Goal: Find specific page/section: Find specific page/section

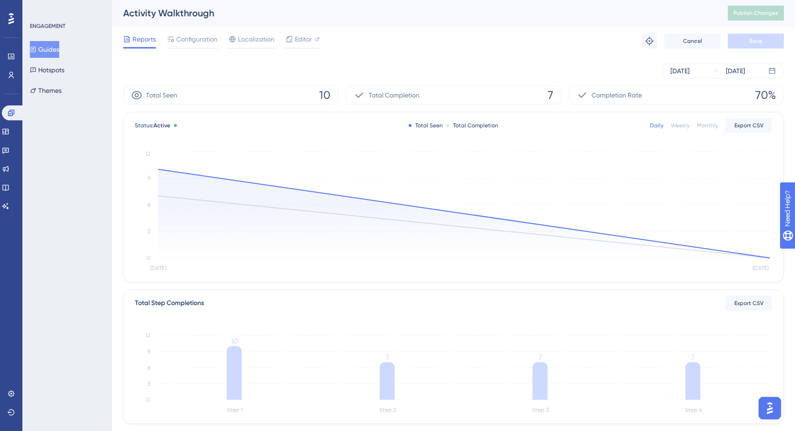
click at [55, 49] on button "Guides" at bounding box center [44, 49] width 29 height 17
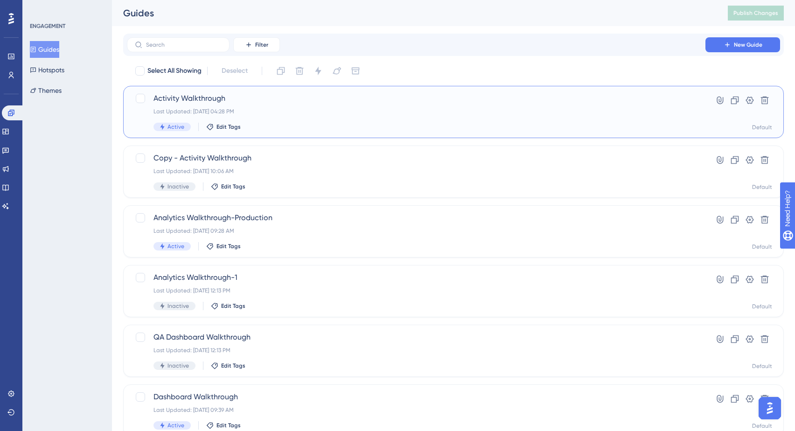
click at [252, 123] on div "Active Edit Tags" at bounding box center [417, 127] width 526 height 8
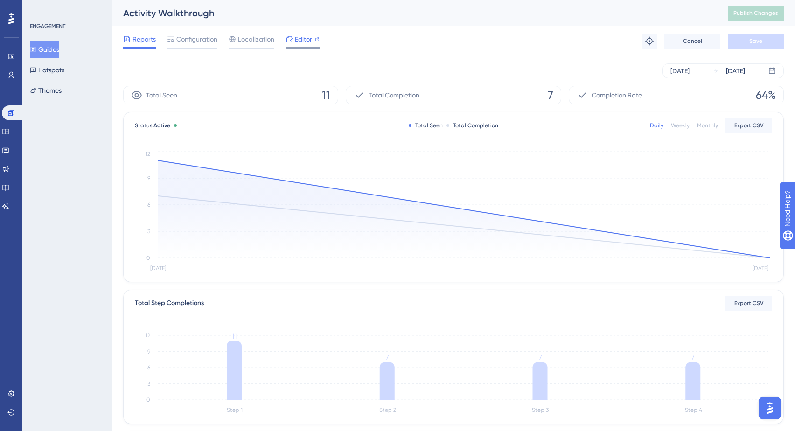
click at [303, 43] on span "Editor" at bounding box center [303, 39] width 17 height 11
click at [196, 40] on span "Configuration" at bounding box center [196, 39] width 41 height 11
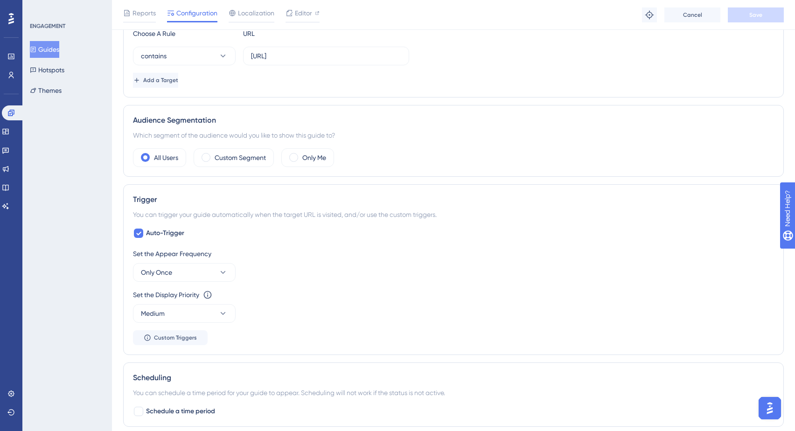
scroll to position [258, 0]
click at [140, 13] on span "Reports" at bounding box center [144, 12] width 23 height 11
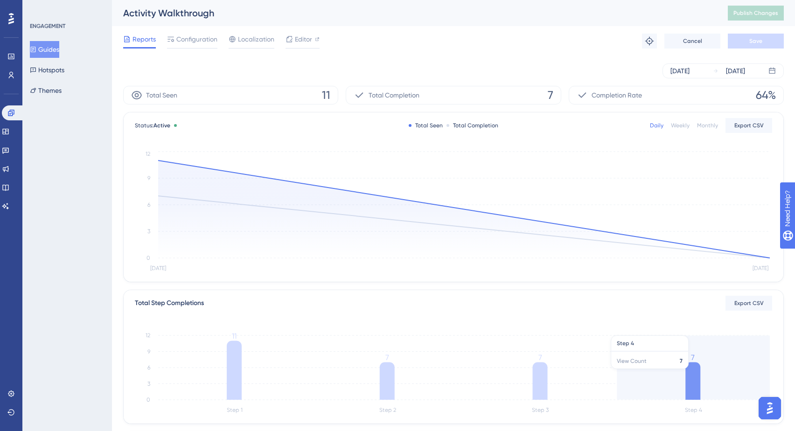
click at [698, 370] on icon at bounding box center [693, 382] width 15 height 38
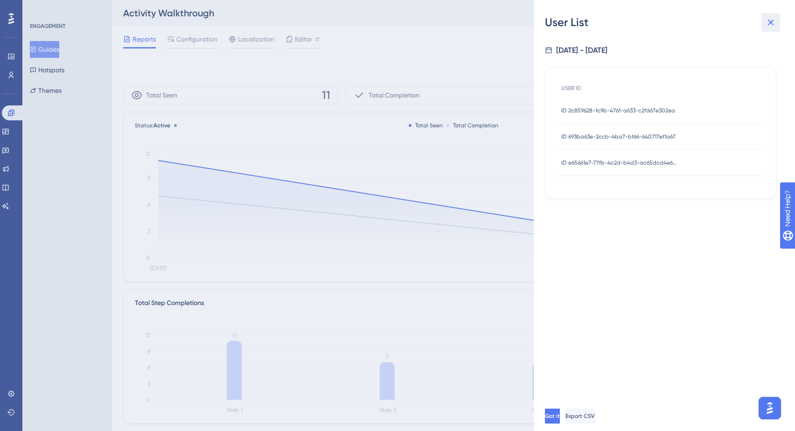
click at [771, 23] on icon at bounding box center [771, 23] width 6 height 6
